Goal: Task Accomplishment & Management: Use online tool/utility

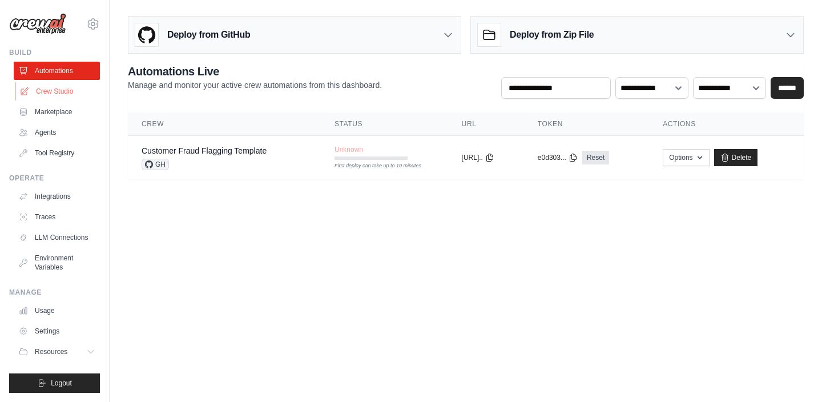
click at [60, 96] on link "Crew Studio" at bounding box center [58, 91] width 86 height 18
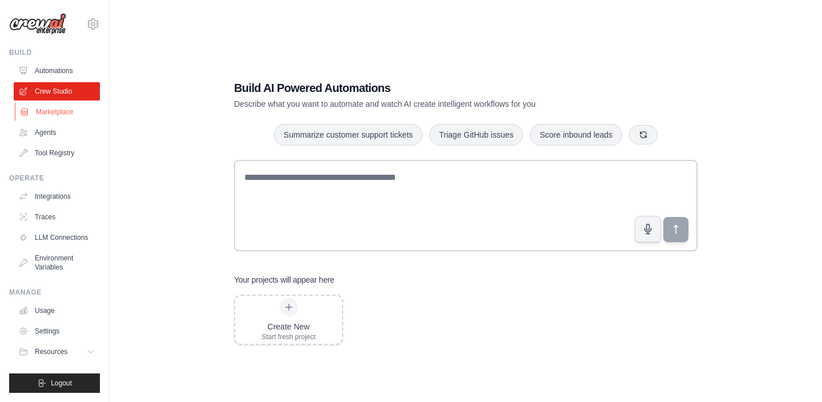
click at [60, 118] on link "Marketplace" at bounding box center [58, 112] width 86 height 18
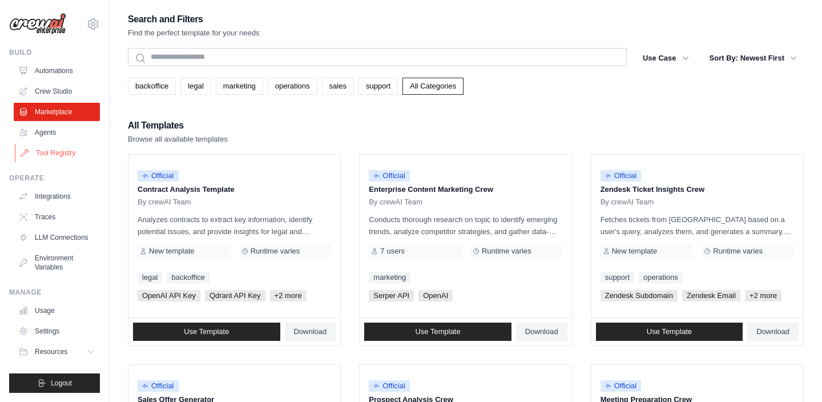
click at [63, 144] on link "Tool Registry" at bounding box center [58, 153] width 86 height 18
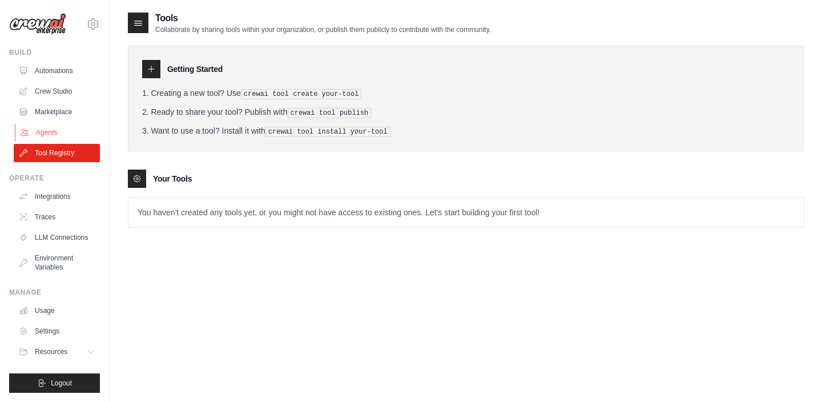
click at [56, 131] on link "Agents" at bounding box center [58, 132] width 86 height 18
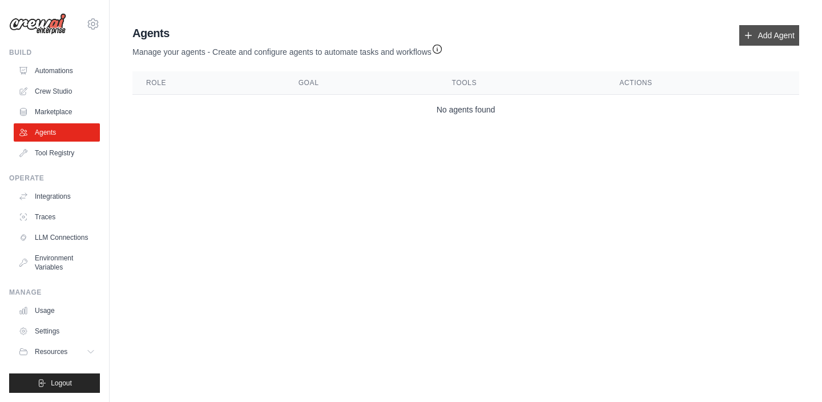
click at [771, 37] on link "Add Agent" at bounding box center [769, 35] width 60 height 21
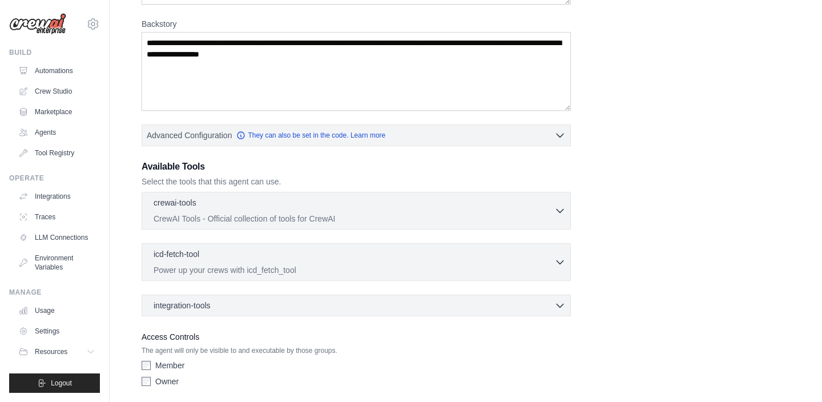
scroll to position [211, 0]
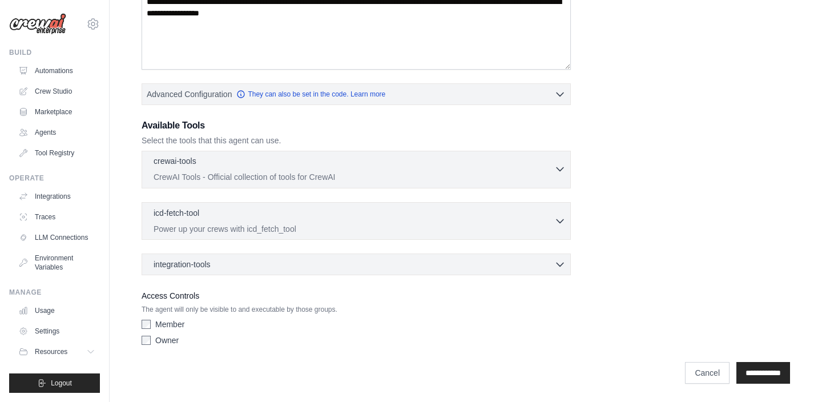
click at [371, 181] on p "CrewAI Tools - Official collection of tools for CrewAI" at bounding box center [354, 176] width 401 height 11
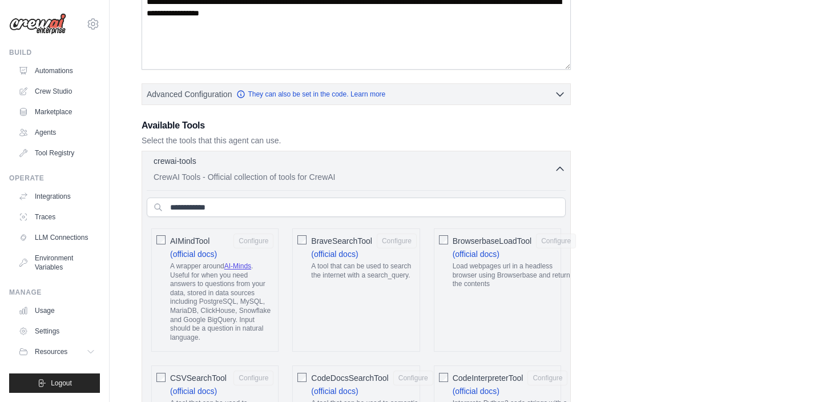
click at [371, 181] on p "CrewAI Tools - Official collection of tools for CrewAI" at bounding box center [354, 176] width 401 height 11
